Goal: Navigation & Orientation: Find specific page/section

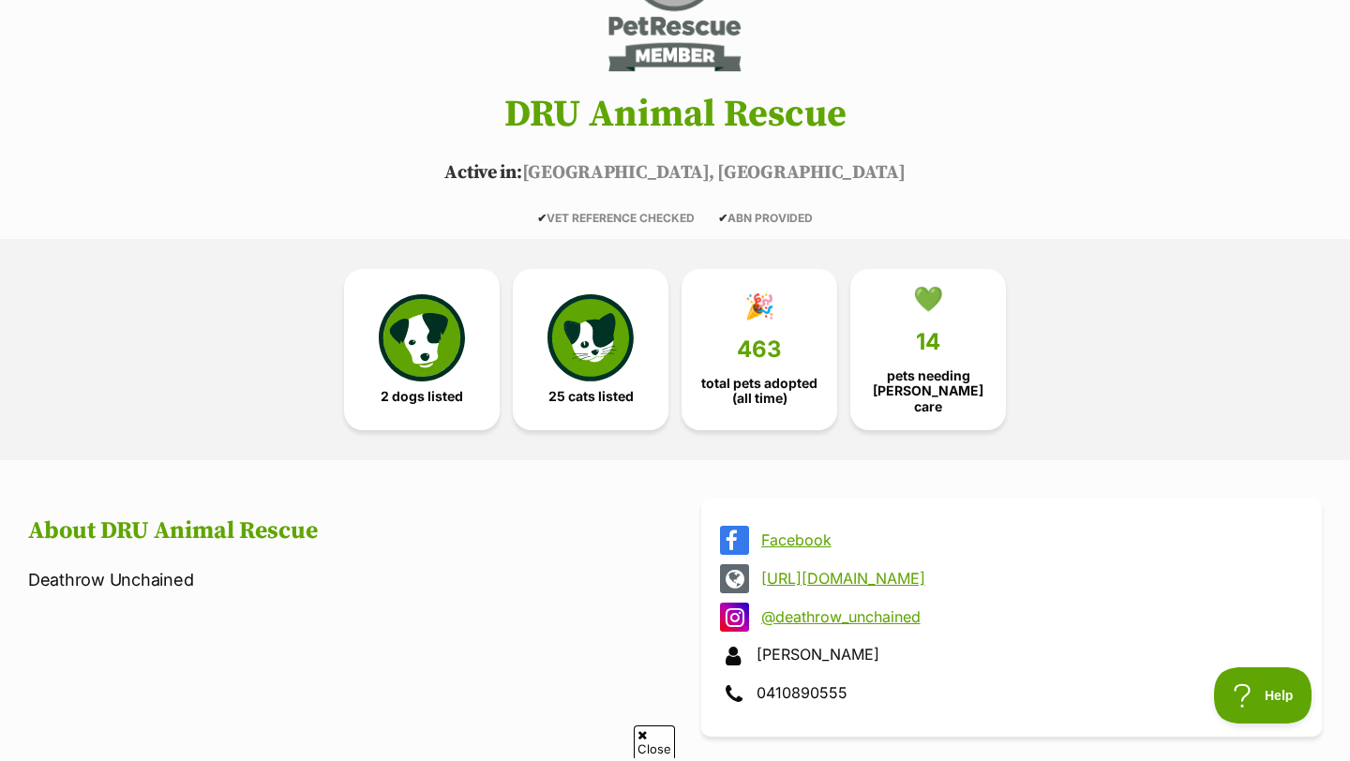
scroll to position [255, 0]
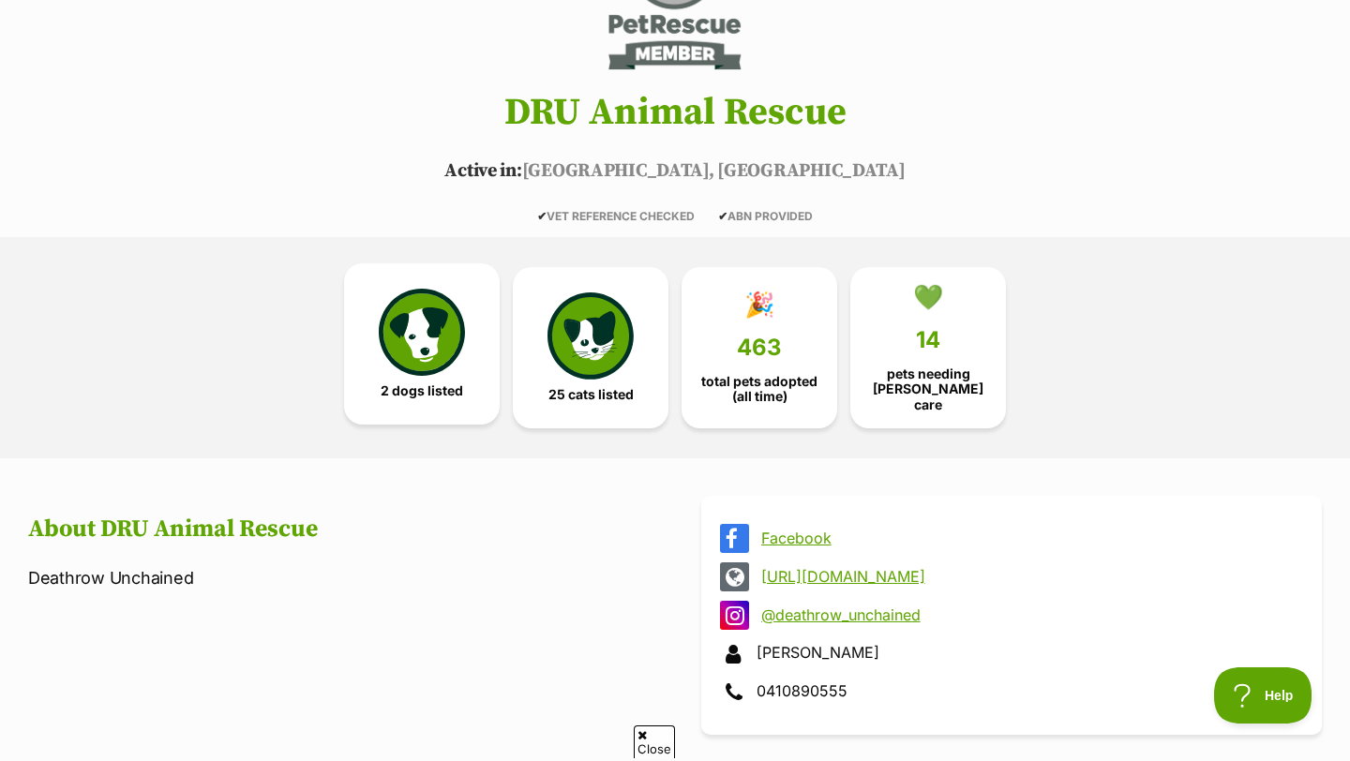
click at [390, 355] on img at bounding box center [422, 332] width 86 height 86
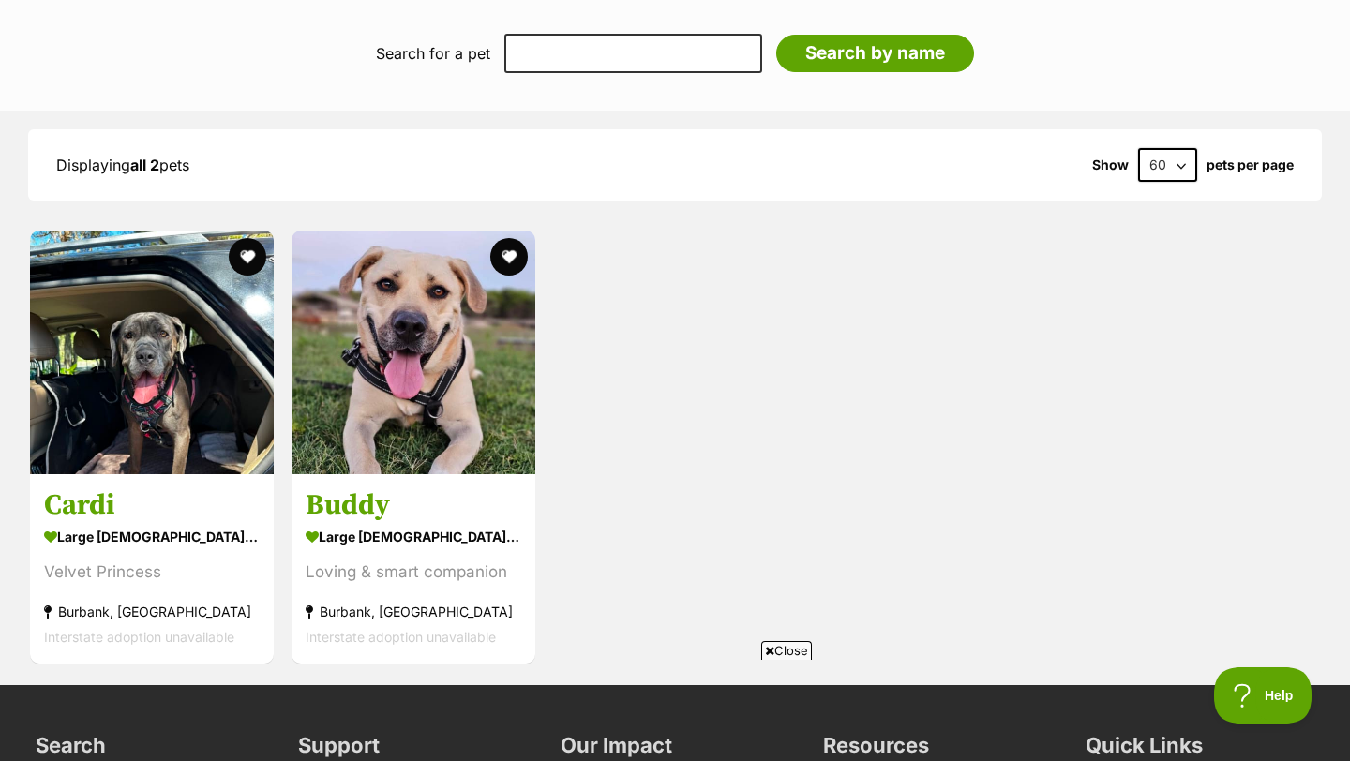
scroll to position [1177, 0]
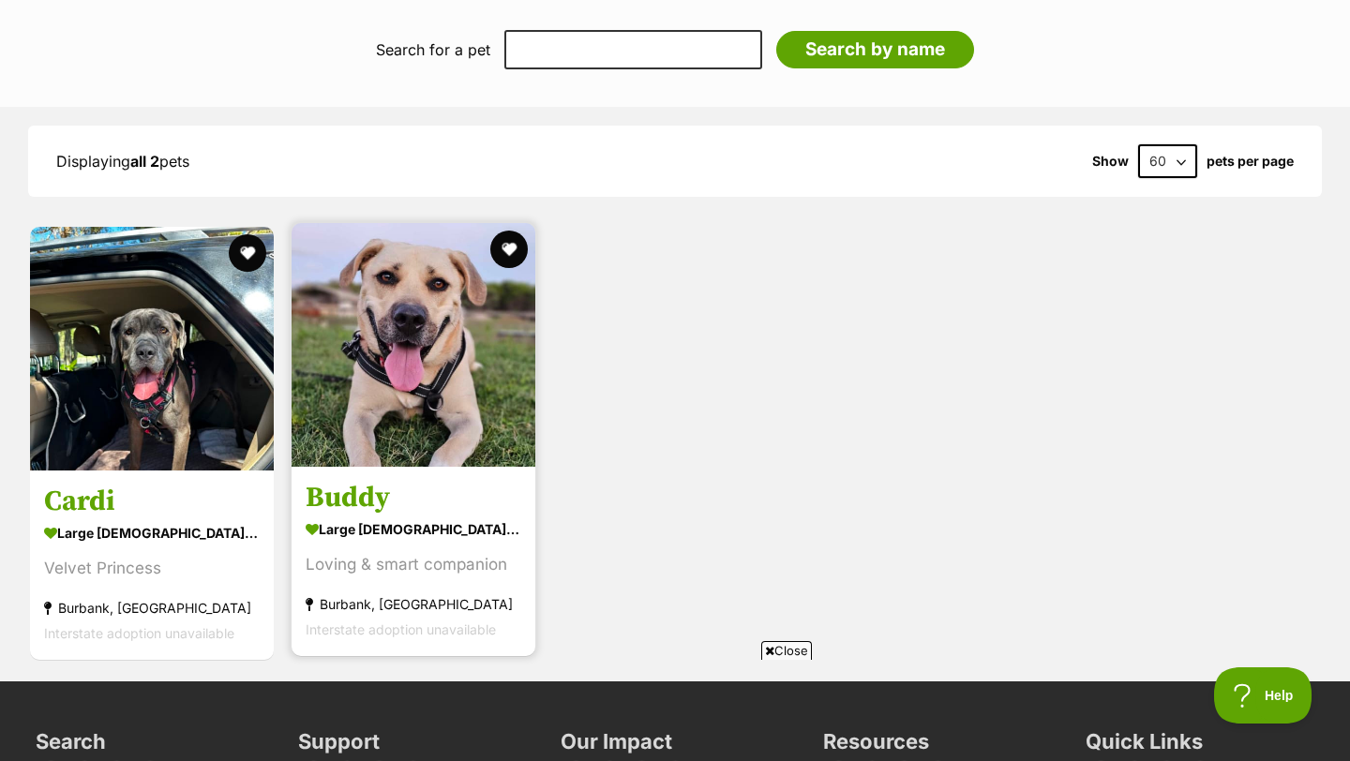
click at [433, 320] on img at bounding box center [414, 345] width 244 height 244
